Goal: Task Accomplishment & Management: Manage account settings

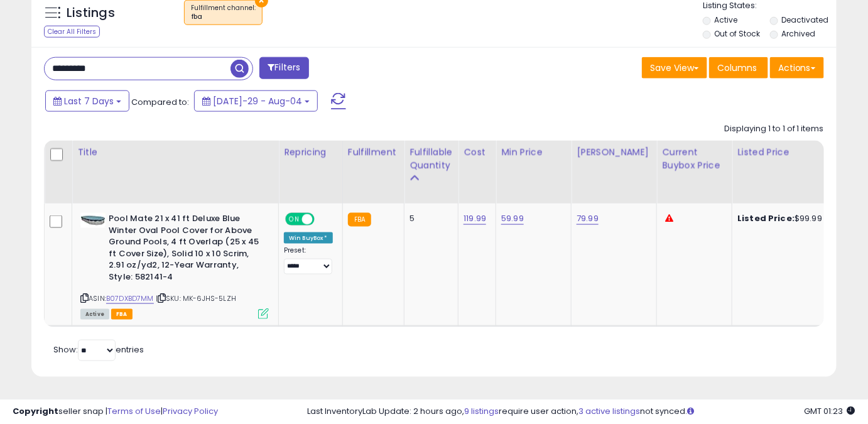
scroll to position [257, 465]
drag, startPoint x: 151, startPoint y: 65, endPoint x: 0, endPoint y: 61, distance: 150.8
paste input "*"
type input "**********"
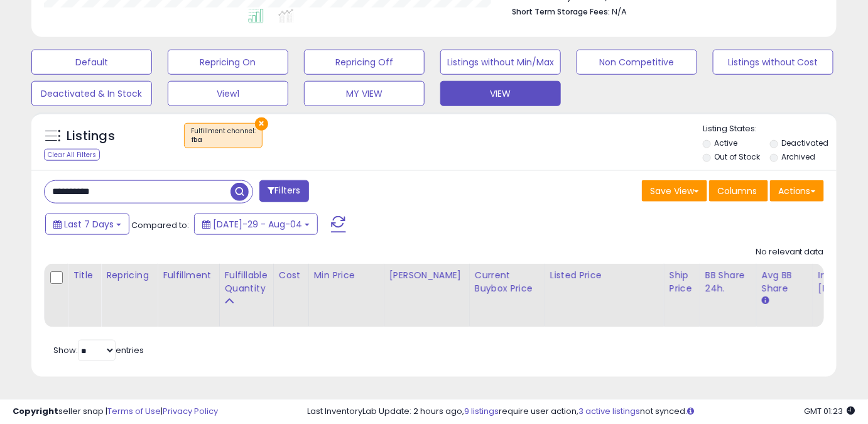
drag, startPoint x: 739, startPoint y: 143, endPoint x: 747, endPoint y: 141, distance: 8.5
click at [737, 151] on label "Out of Stock" at bounding box center [737, 156] width 46 height 11
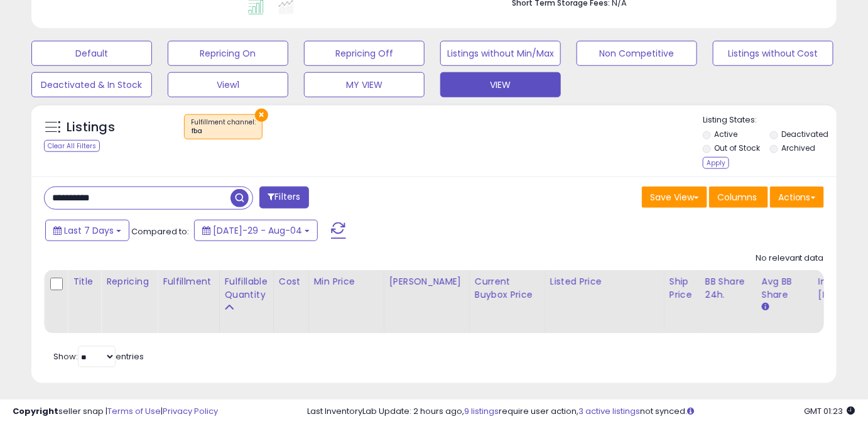
click at [792, 131] on label "Deactivated" at bounding box center [805, 134] width 47 height 11
click at [710, 167] on div "Apply" at bounding box center [716, 163] width 26 height 12
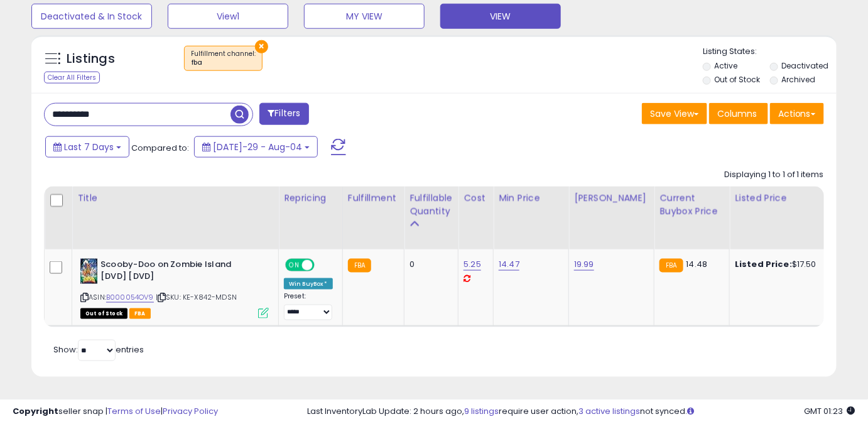
scroll to position [431, 0]
click at [470, 258] on link "5.25" at bounding box center [472, 264] width 18 height 13
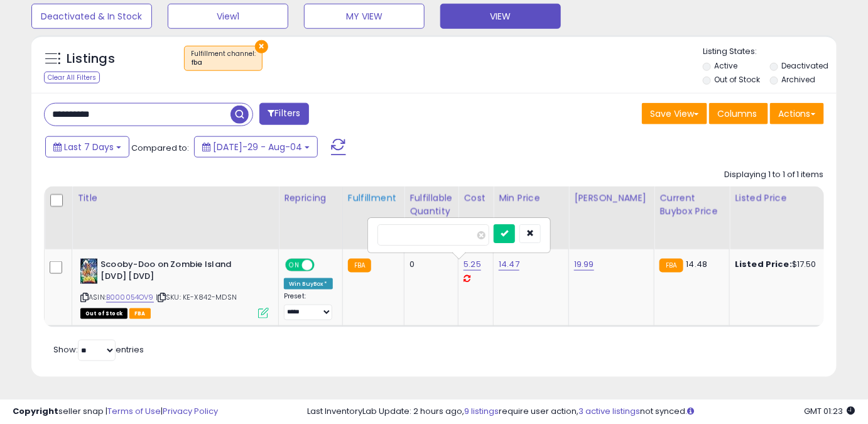
drag, startPoint x: 444, startPoint y: 232, endPoint x: 358, endPoint y: 224, distance: 86.4
click at [359, 225] on table "Title Repricing" at bounding box center [714, 257] width 1340 height 141
type input "****"
click at [515, 229] on button "submit" at bounding box center [504, 233] width 21 height 19
